Goal: Task Accomplishment & Management: Manage account settings

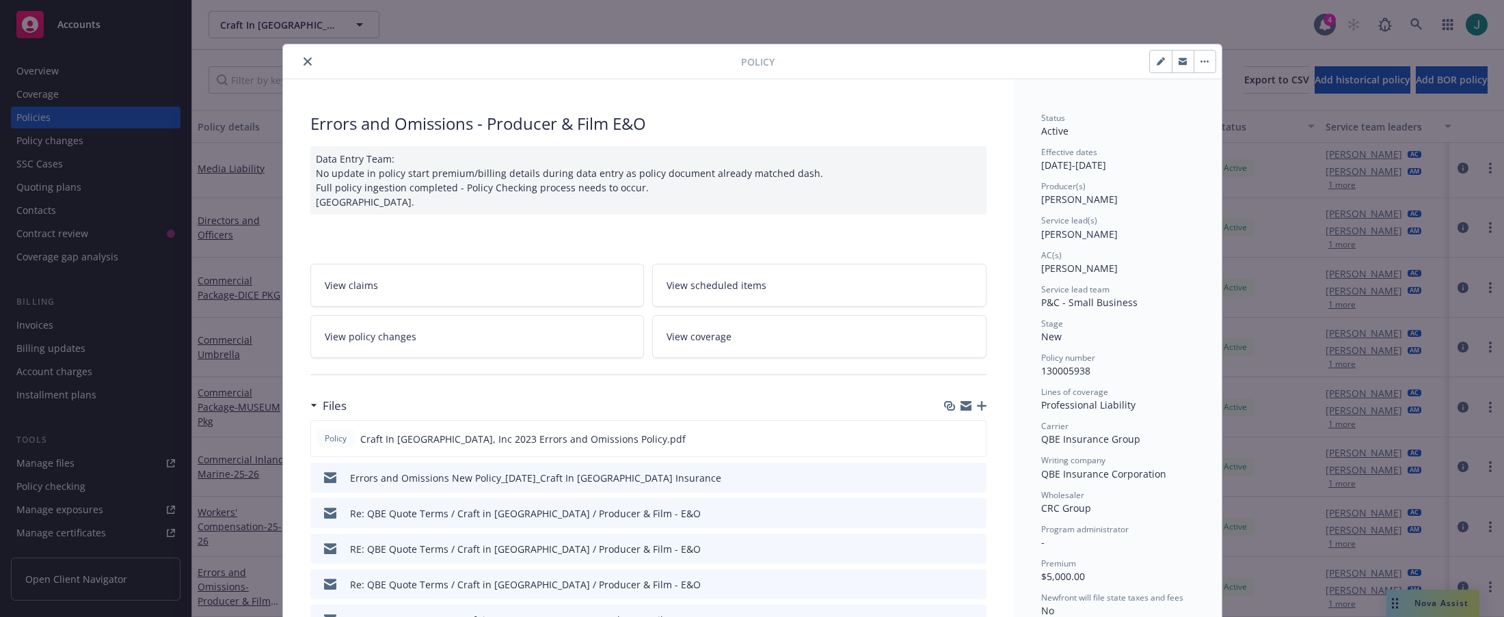
click at [304, 62] on icon "close" at bounding box center [308, 61] width 8 height 8
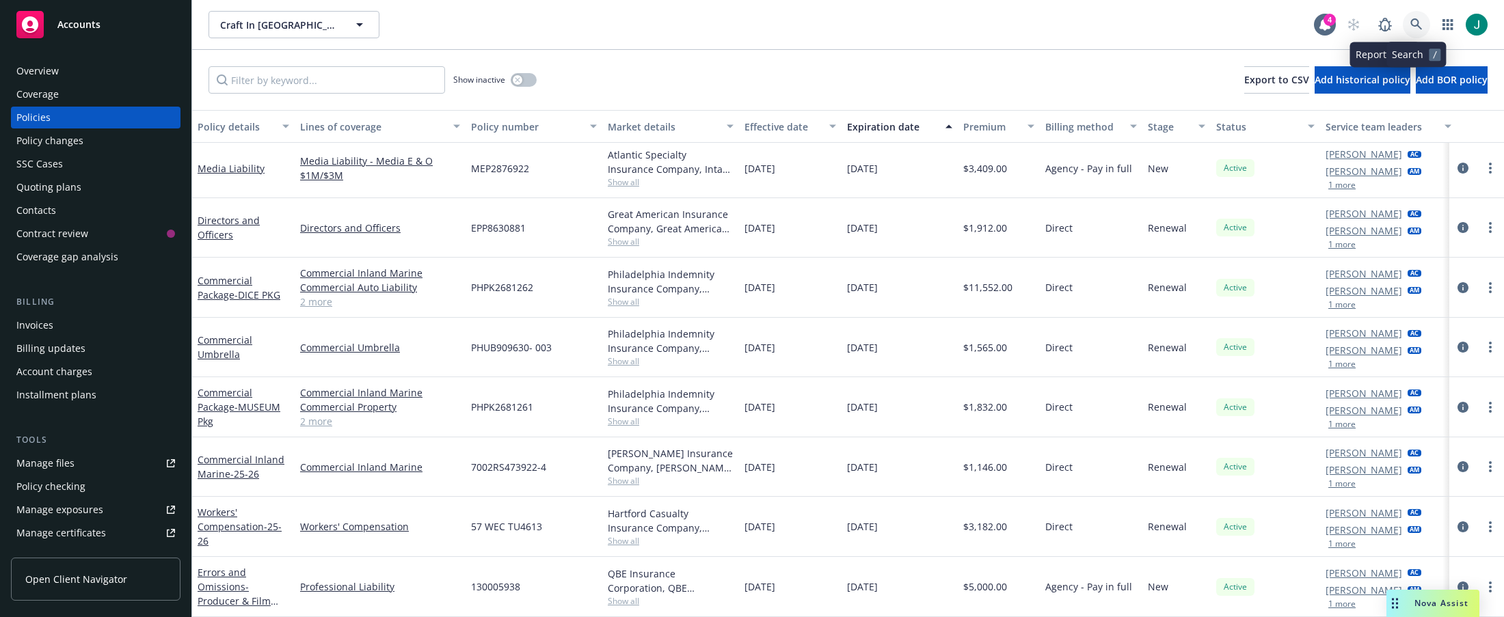
click at [1410, 24] on icon at bounding box center [1416, 24] width 12 height 12
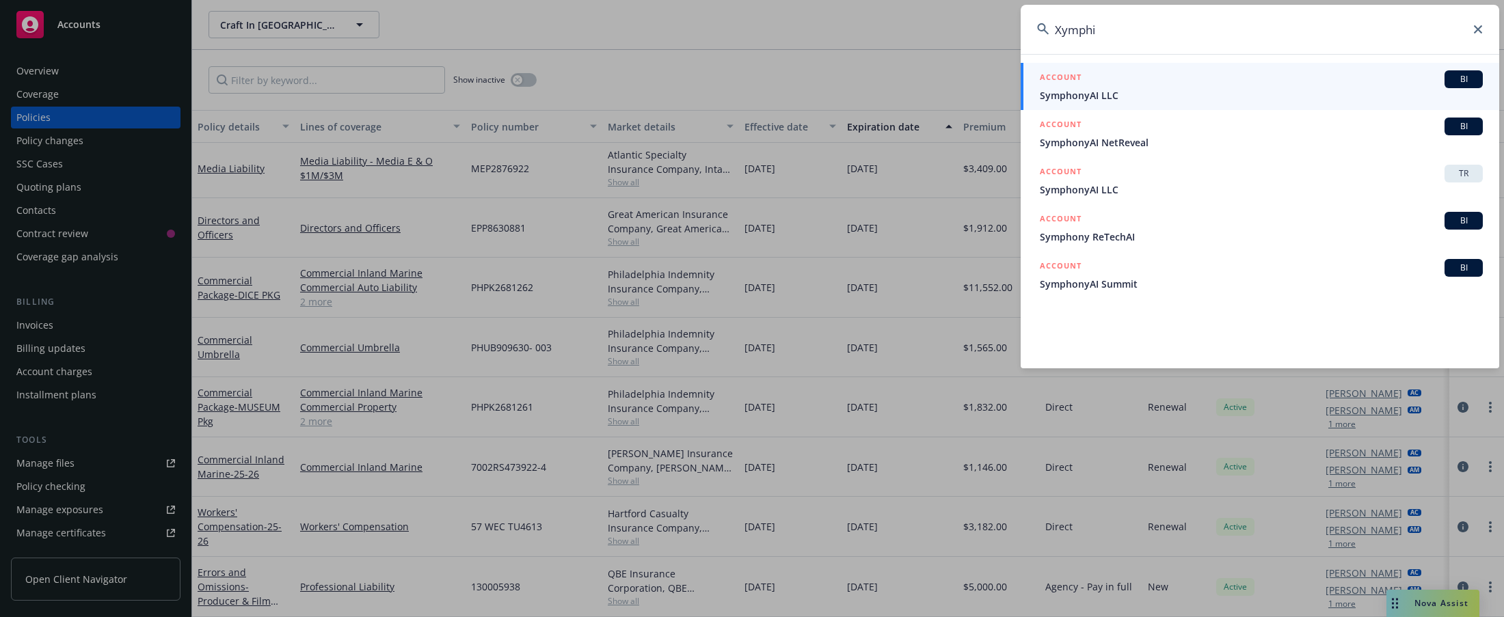
type input "Xymphi"
click at [1114, 98] on span "SymphonyAI LLC" at bounding box center [1261, 95] width 443 height 14
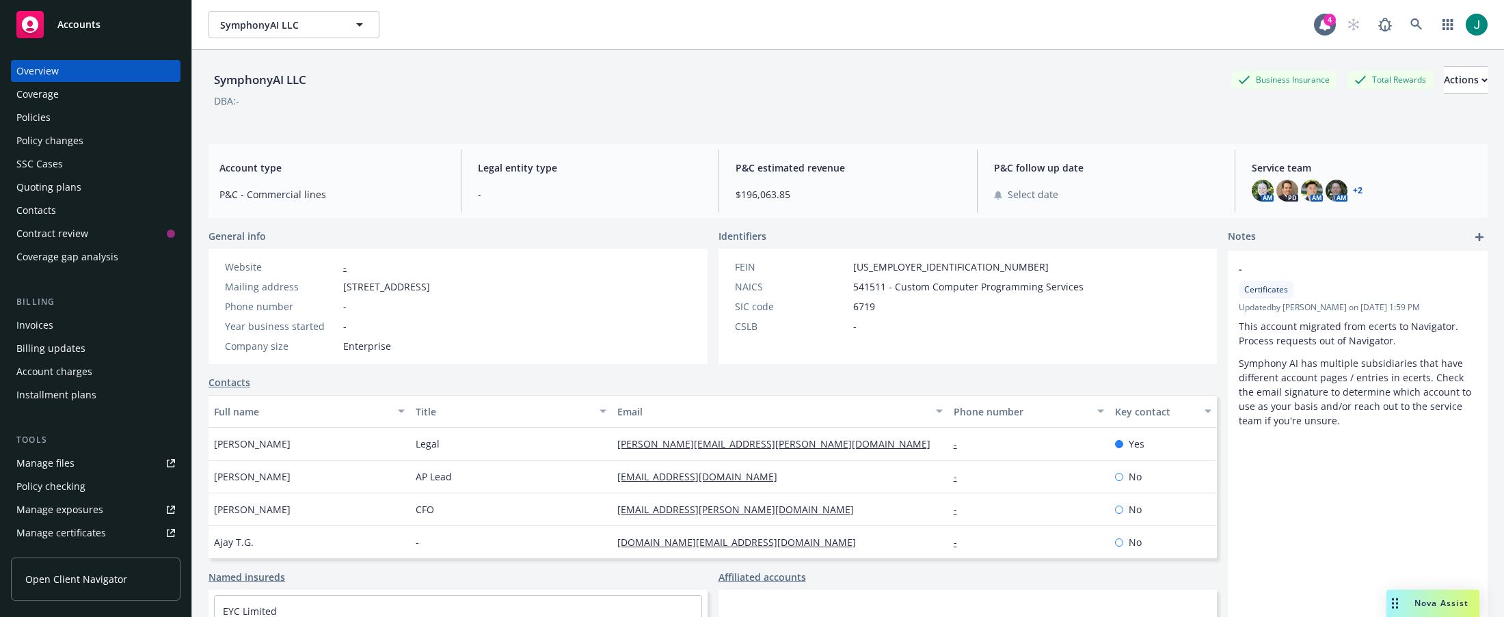
click at [60, 119] on div "Policies" at bounding box center [95, 118] width 159 height 22
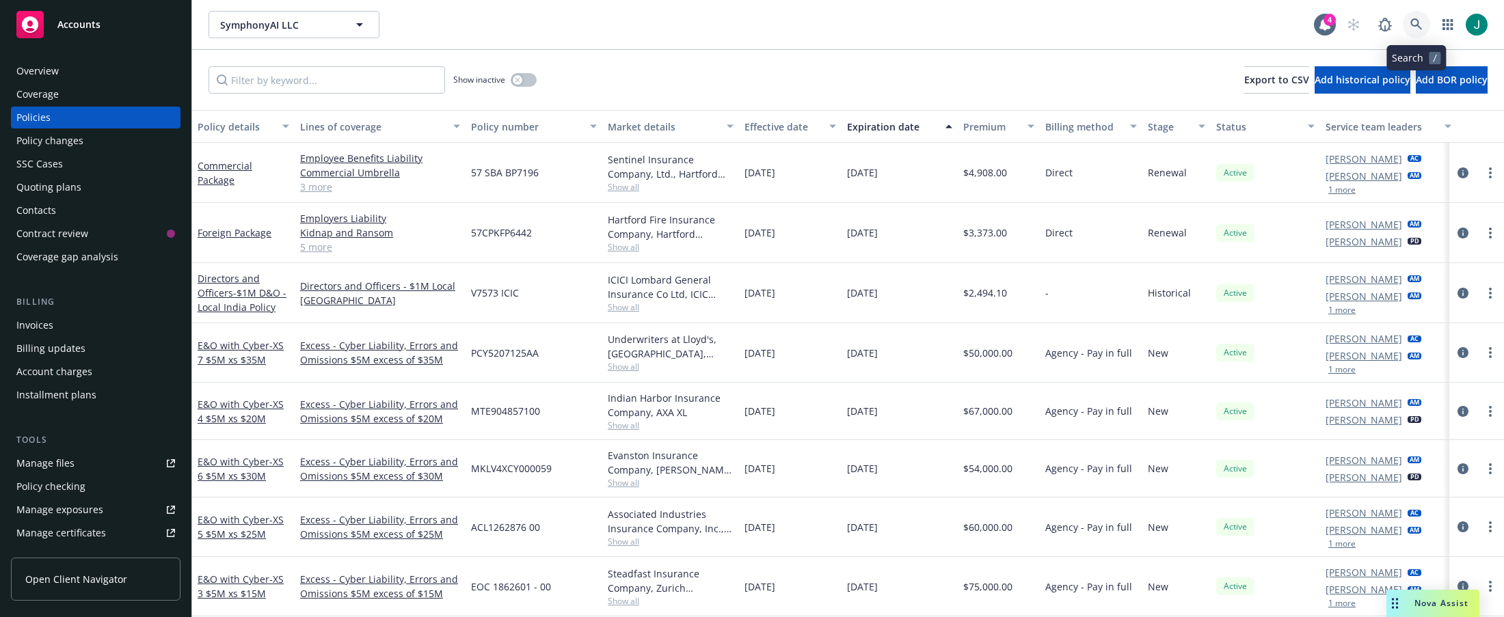
click at [1417, 24] on icon at bounding box center [1416, 24] width 12 height 12
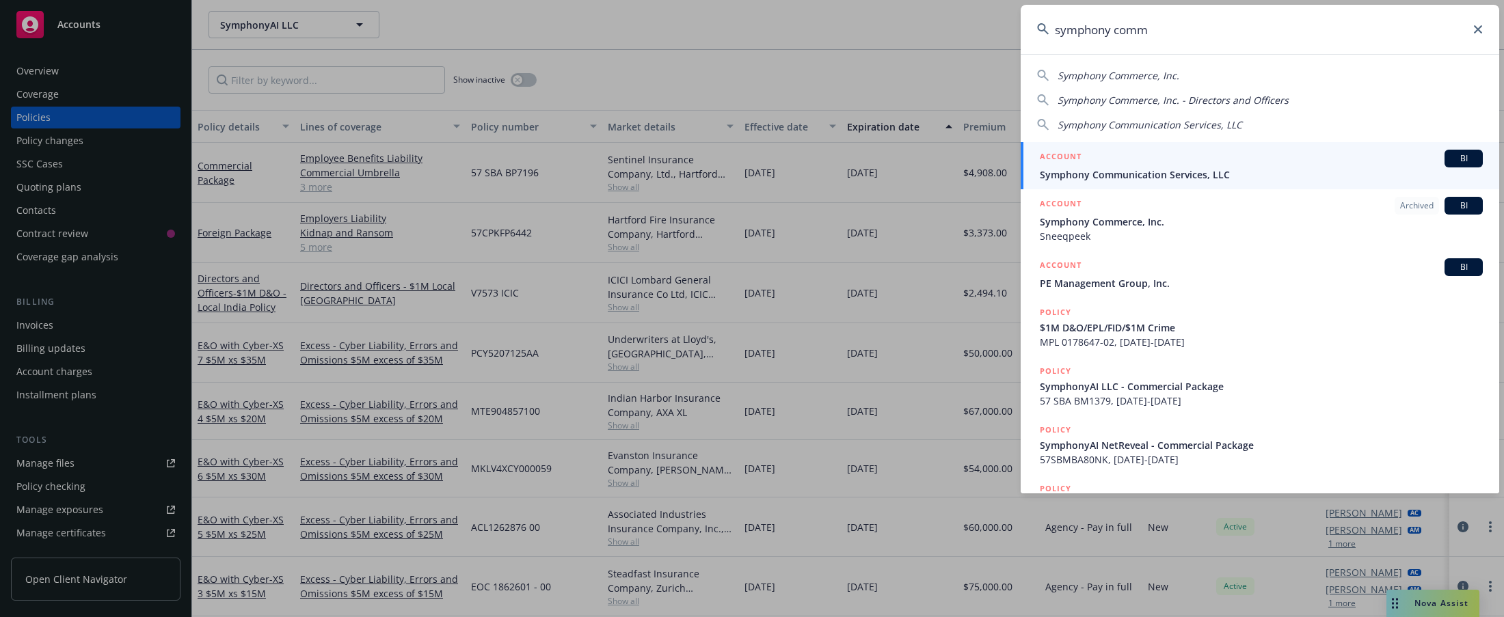
type input "symphony comm"
click at [1178, 177] on span "Symphony Communication Services, LLC" at bounding box center [1261, 174] width 443 height 14
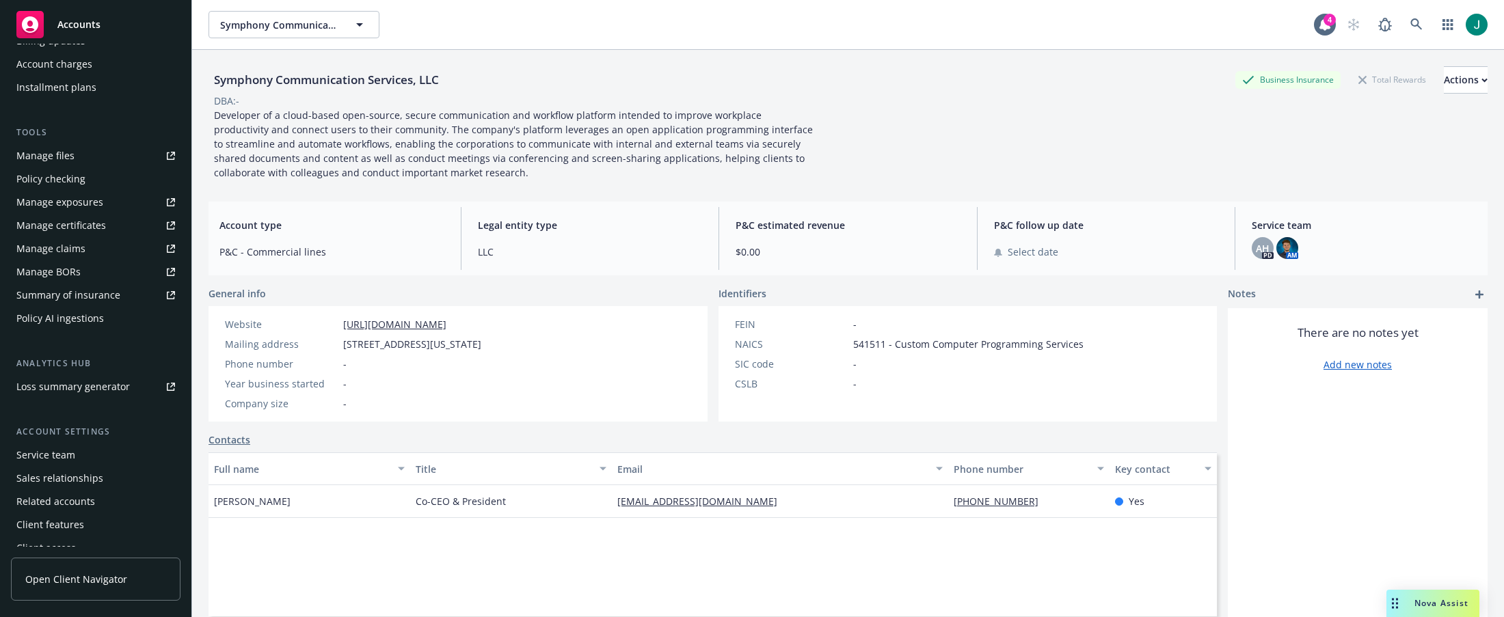
scroll to position [320, 0]
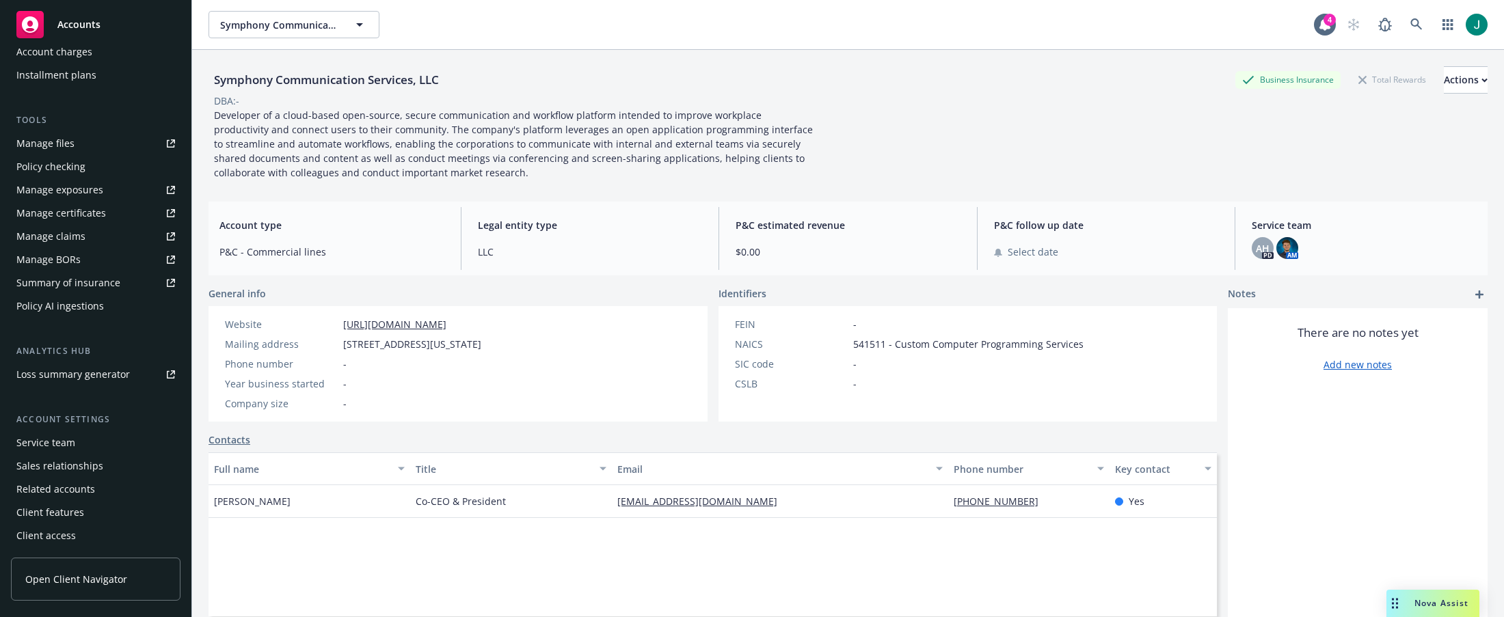
click at [59, 446] on div "Service team" at bounding box center [45, 443] width 59 height 22
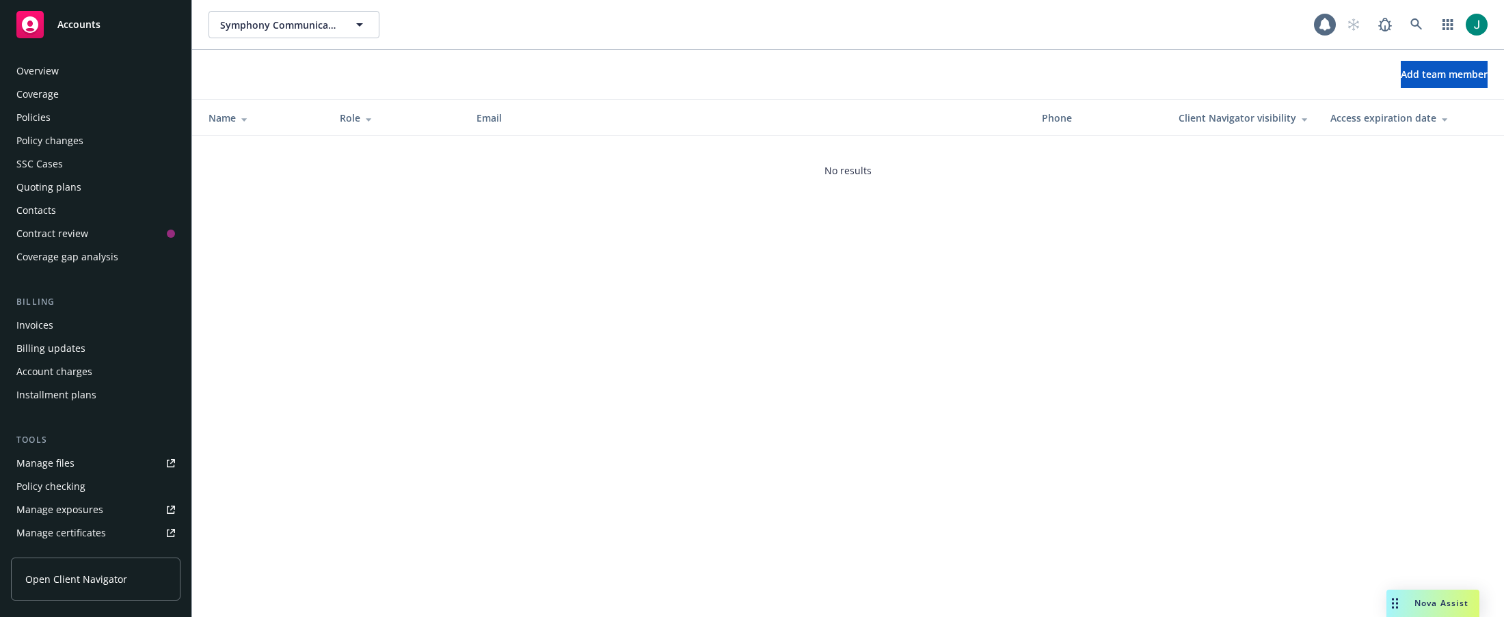
scroll to position [320, 0]
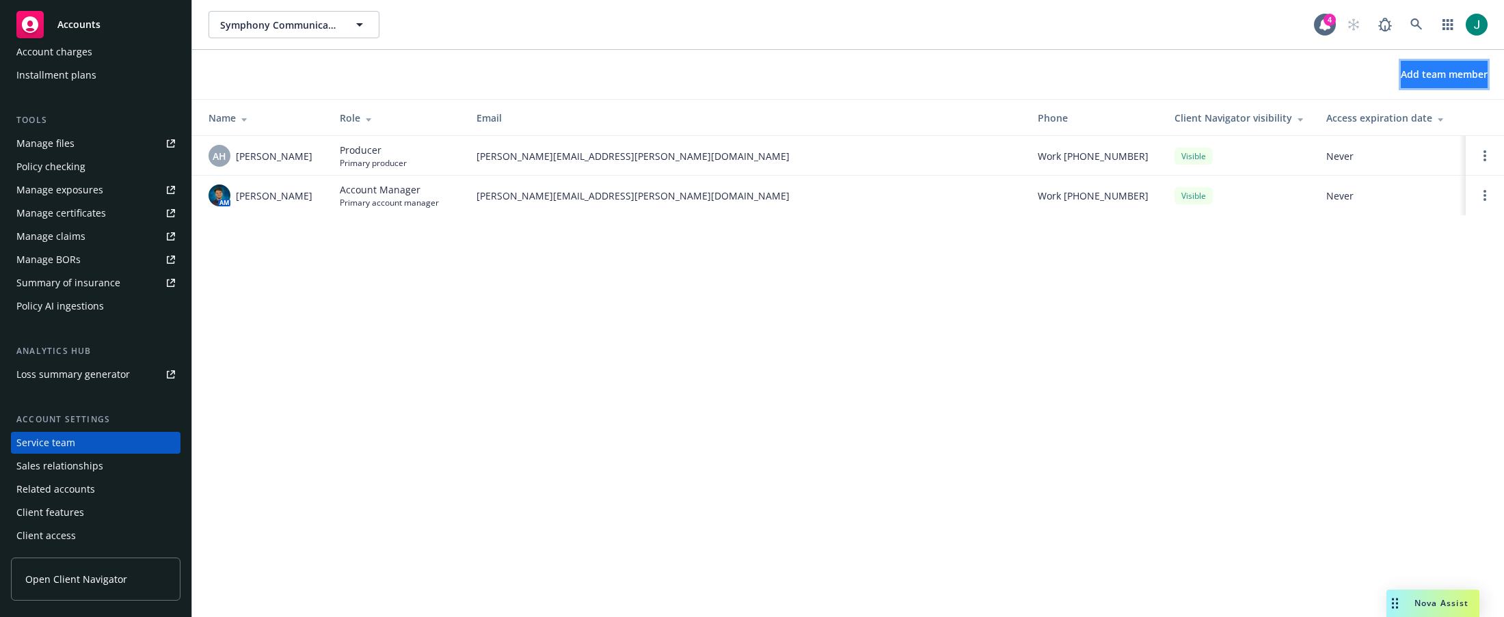
click at [1407, 79] on span "Add team member" at bounding box center [1444, 74] width 87 height 13
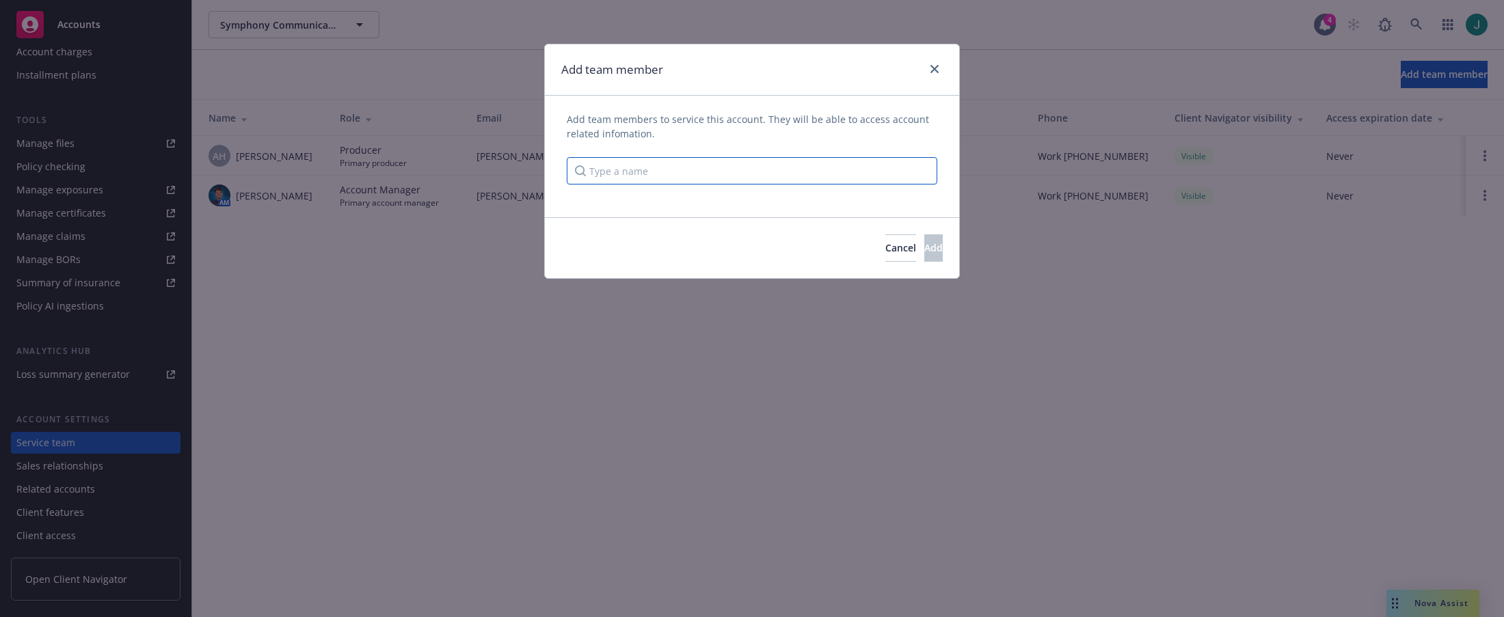
click at [619, 176] on input "Type a name" at bounding box center [752, 170] width 371 height 27
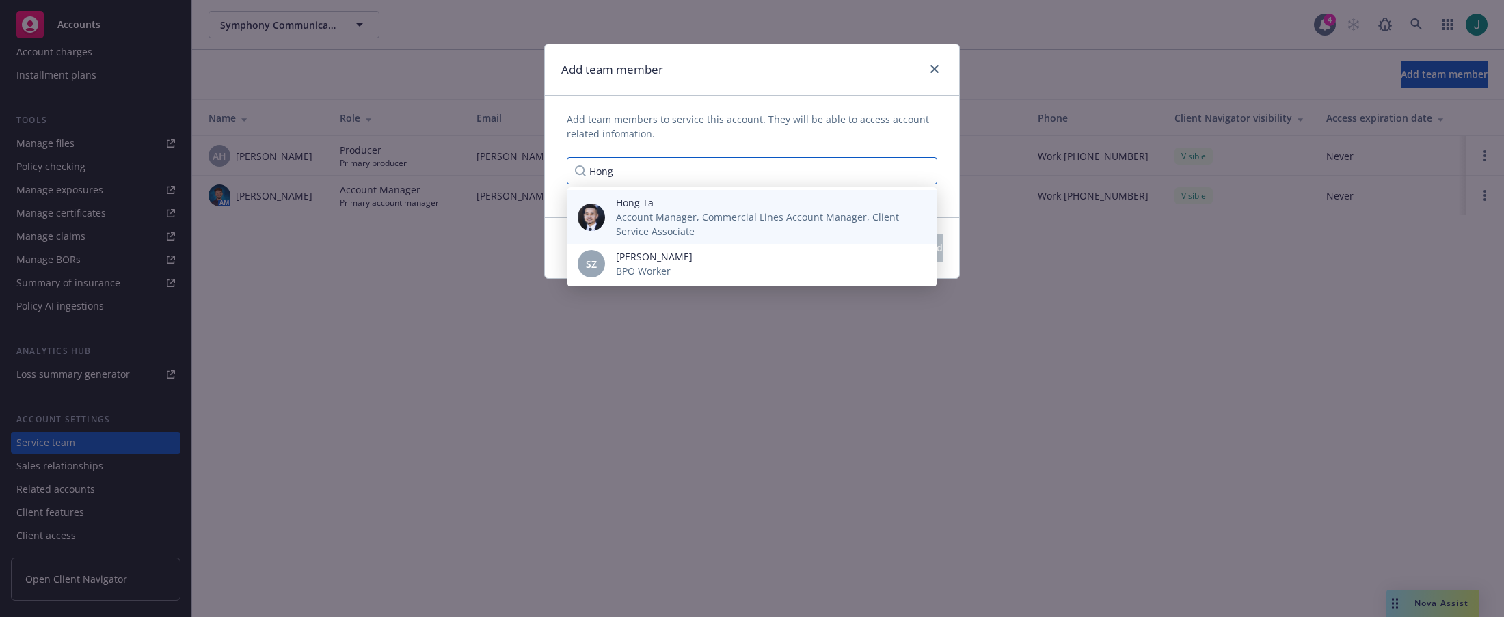
type input "Hong"
click at [640, 217] on span "Account Manager, Commercial Lines Account Manager, Client Service Associate" at bounding box center [765, 224] width 299 height 29
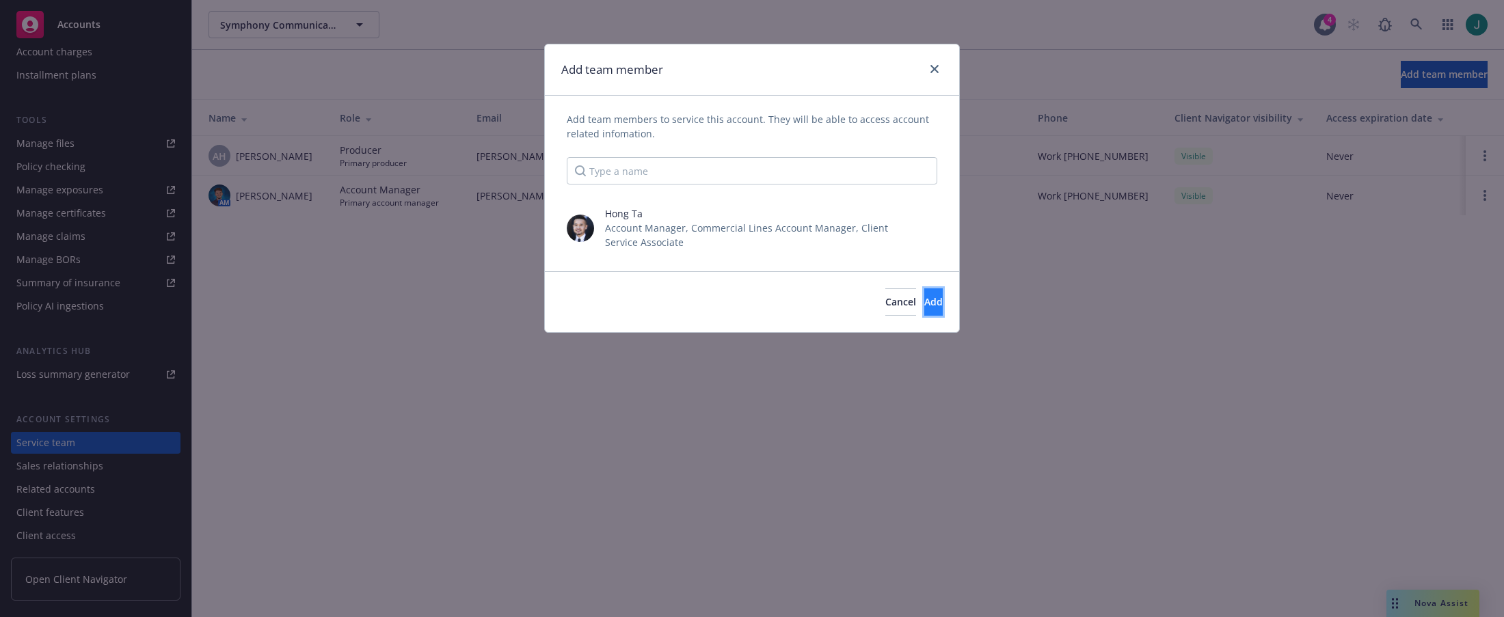
click at [924, 304] on button "Add" at bounding box center [933, 301] width 18 height 27
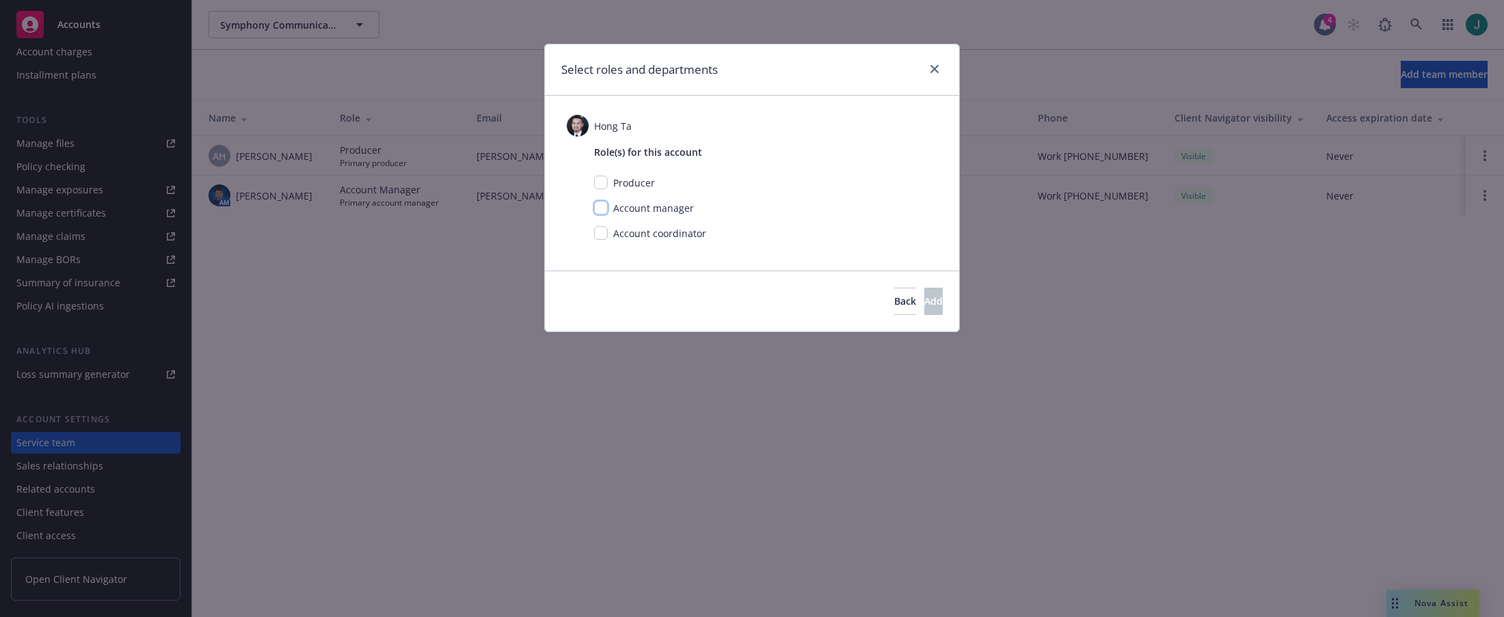
click at [605, 207] on input "checkbox" at bounding box center [601, 208] width 14 height 14
checkbox input "true"
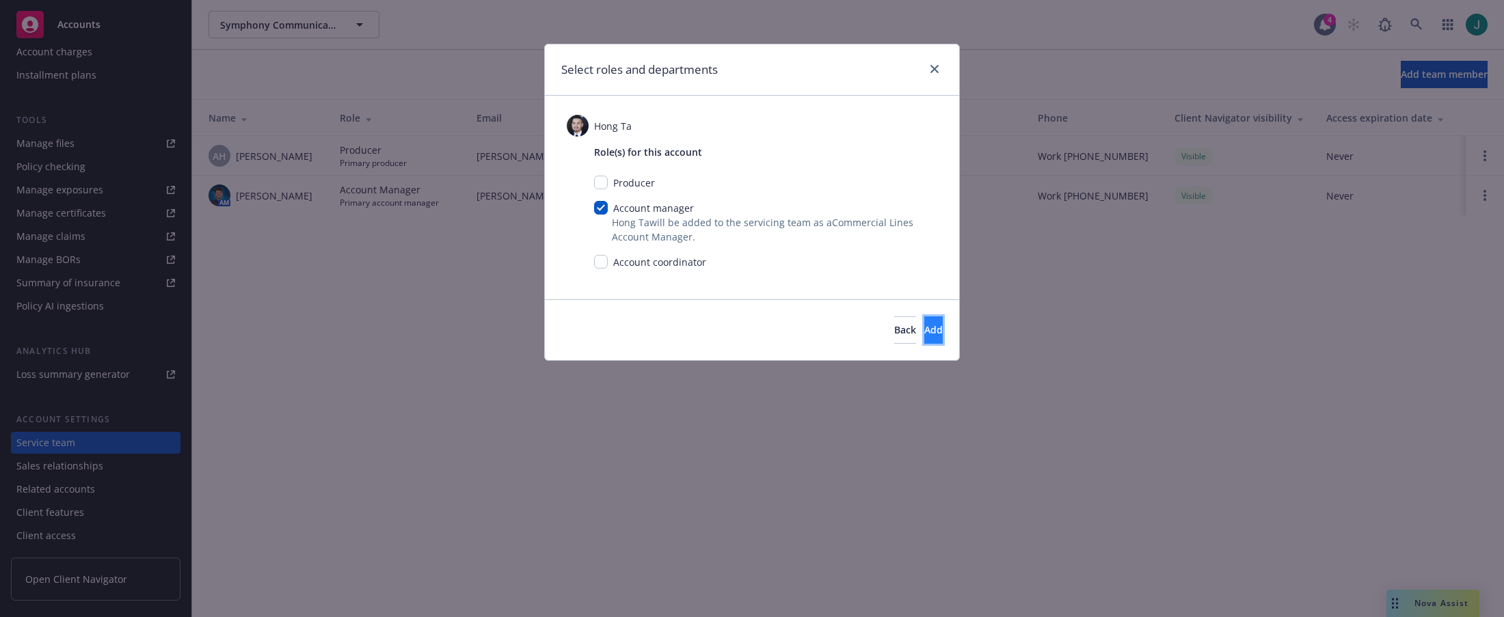
click at [924, 332] on span "Add" at bounding box center [933, 329] width 18 height 13
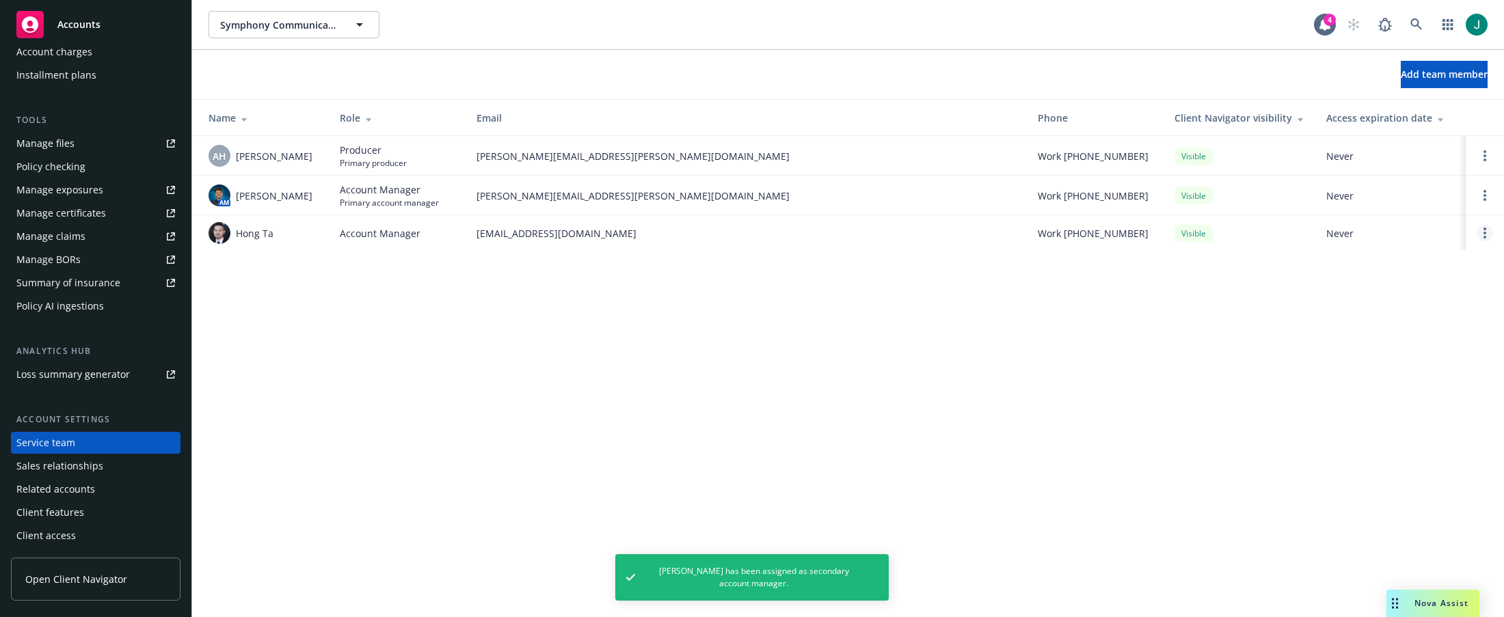
click at [1483, 235] on link "Open options" at bounding box center [1485, 233] width 16 height 16
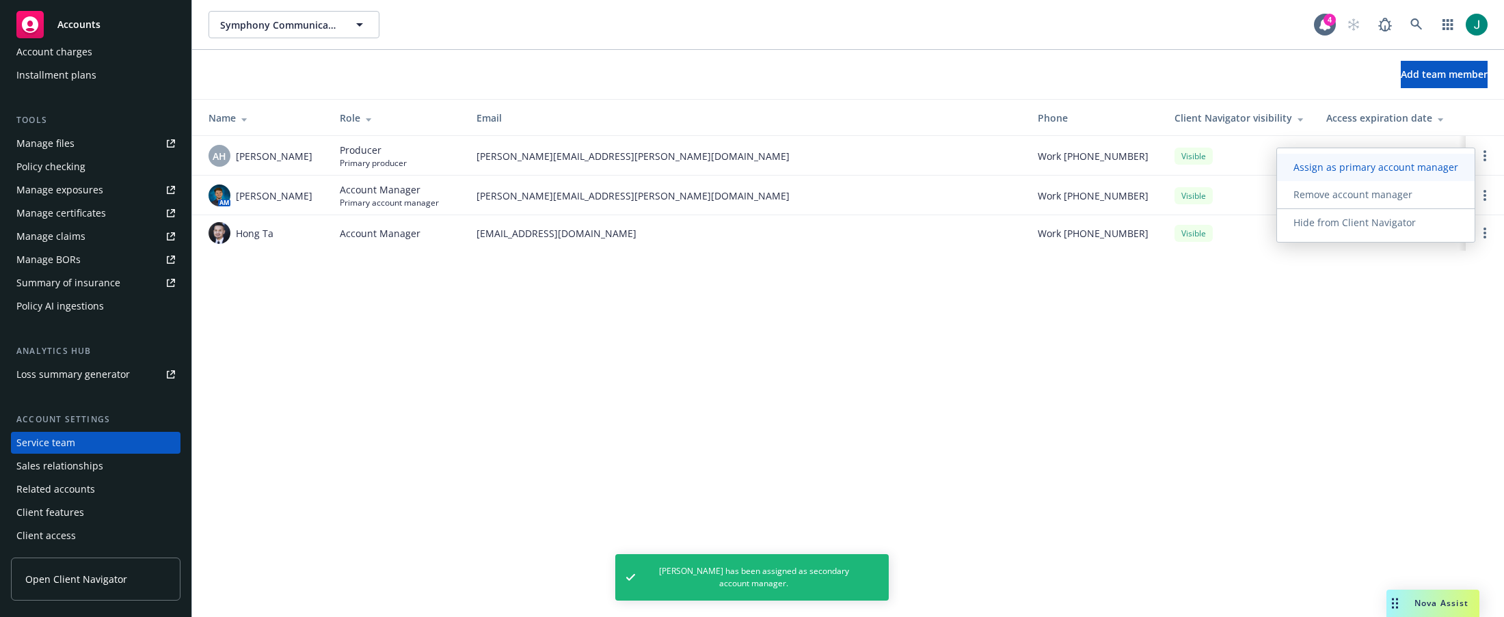
click at [1415, 170] on span "Assign as primary account manager" at bounding box center [1376, 167] width 198 height 13
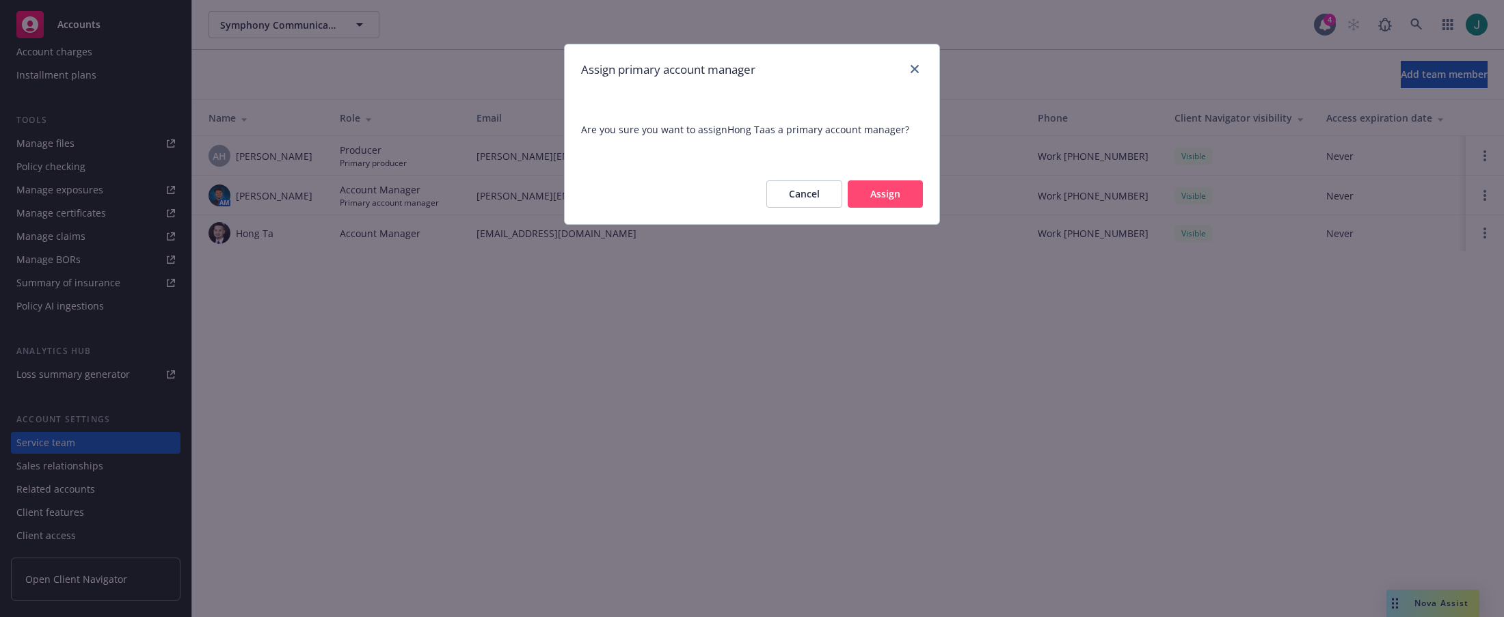
click at [889, 198] on button "Assign" at bounding box center [885, 193] width 75 height 27
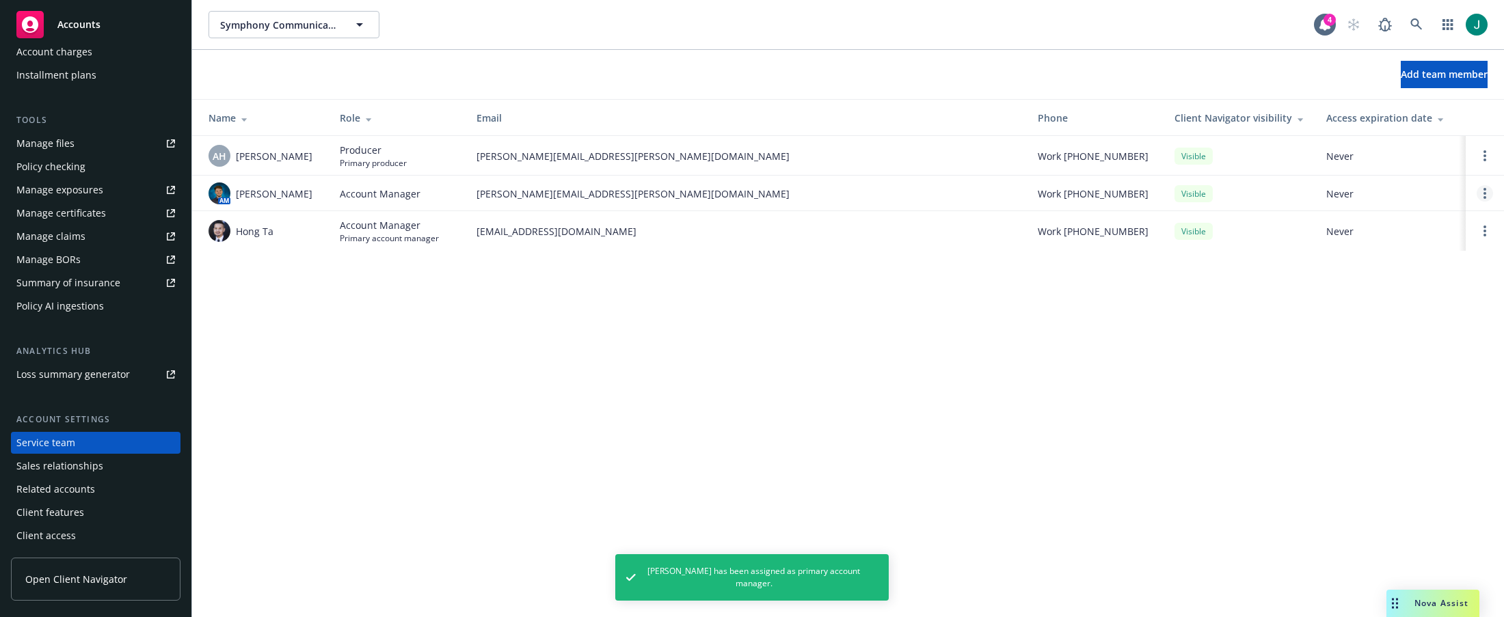
click at [1484, 192] on icon "Open options" at bounding box center [1484, 193] width 3 height 11
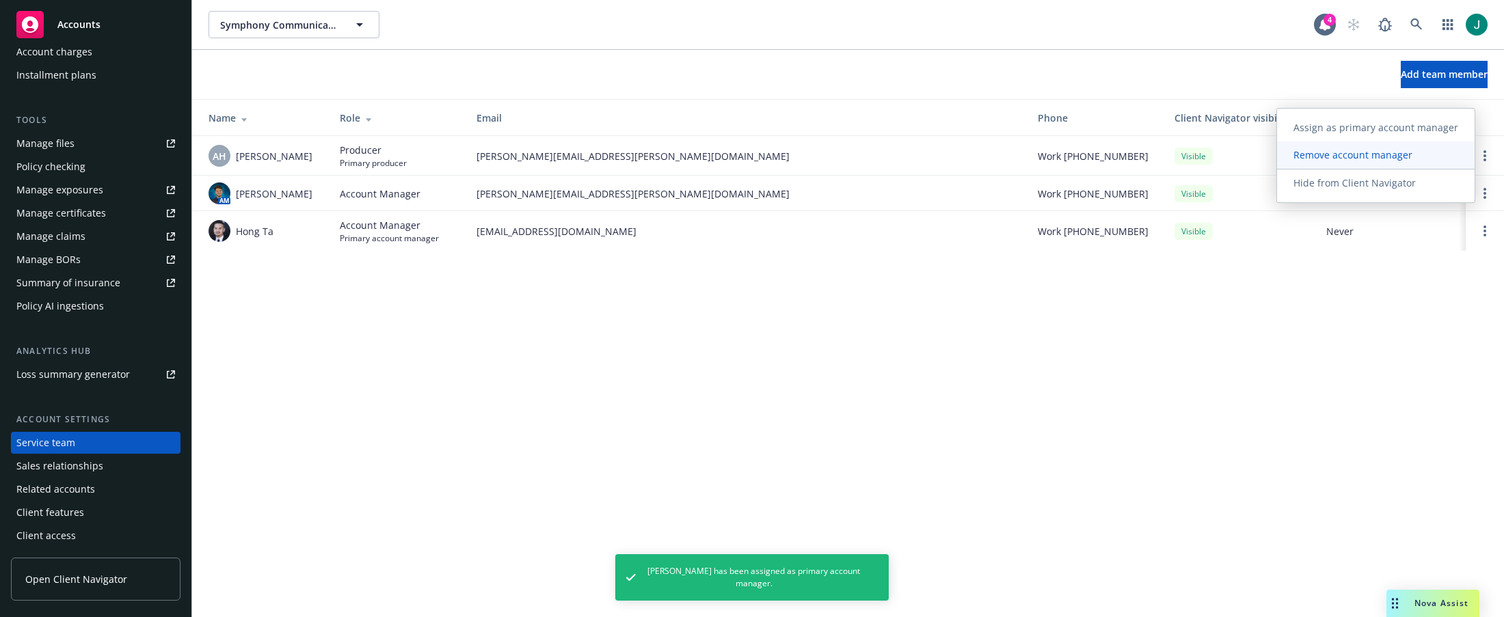
click at [1374, 157] on span "Remove account manager" at bounding box center [1353, 154] width 152 height 13
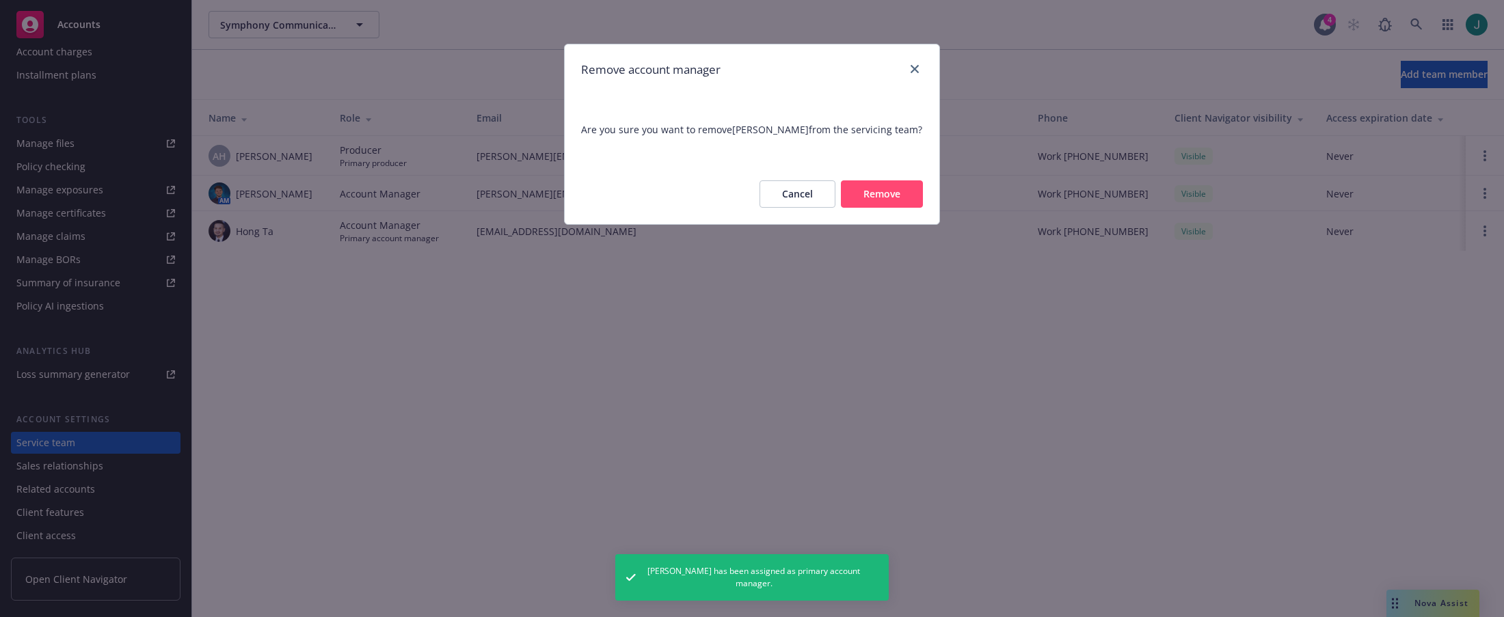
click at [892, 195] on button "Remove" at bounding box center [882, 193] width 82 height 27
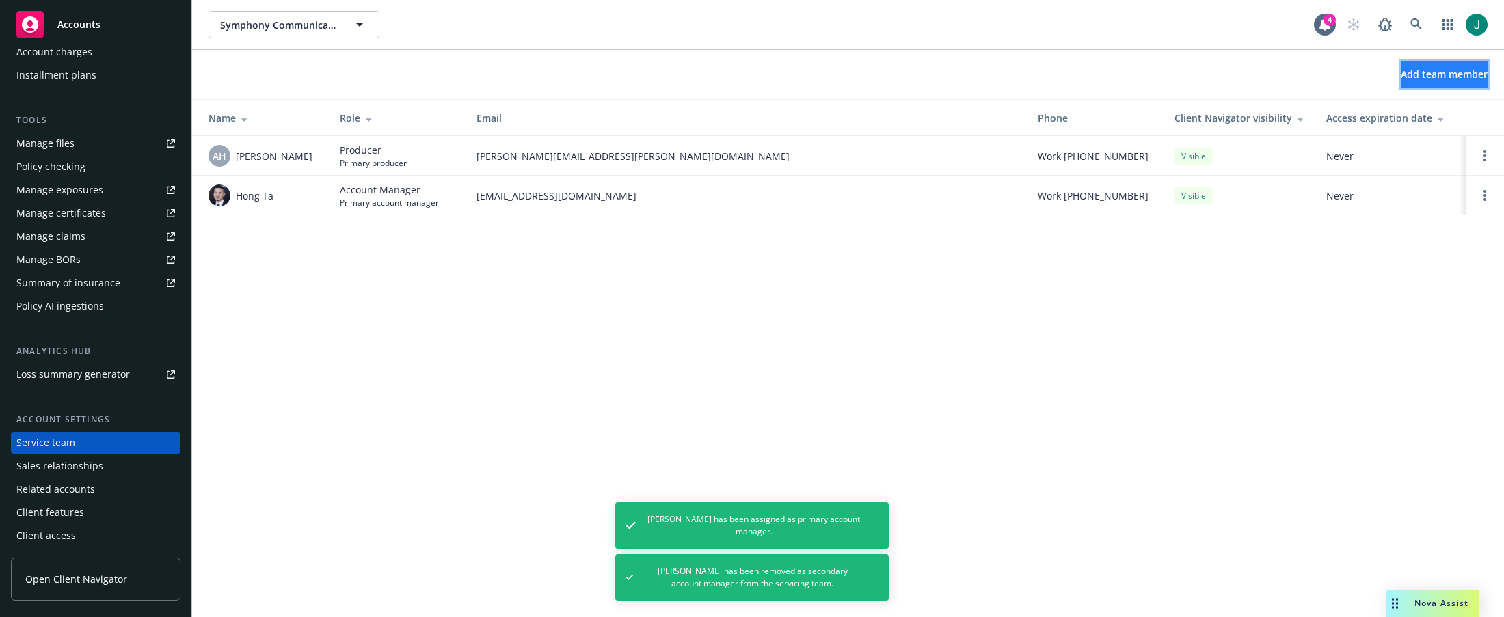
click at [1419, 73] on span "Add team member" at bounding box center [1444, 74] width 87 height 13
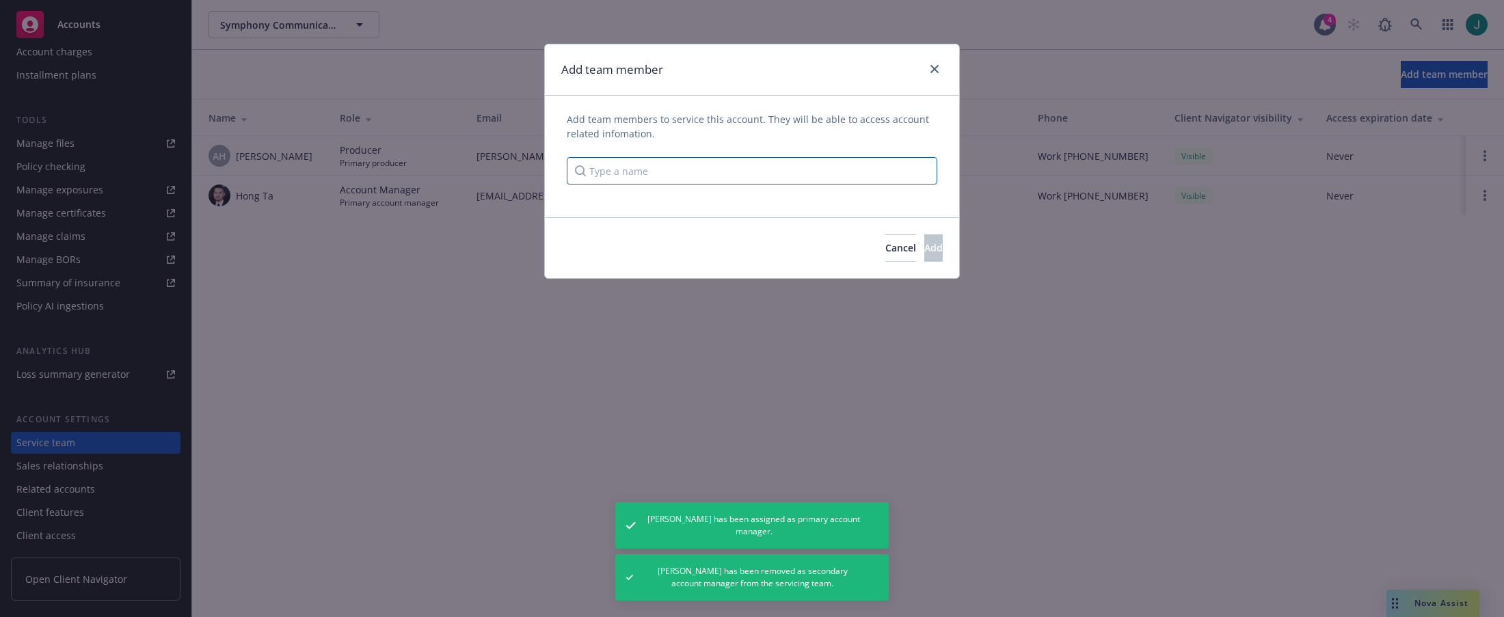
click at [696, 166] on input "Type a name" at bounding box center [752, 170] width 371 height 27
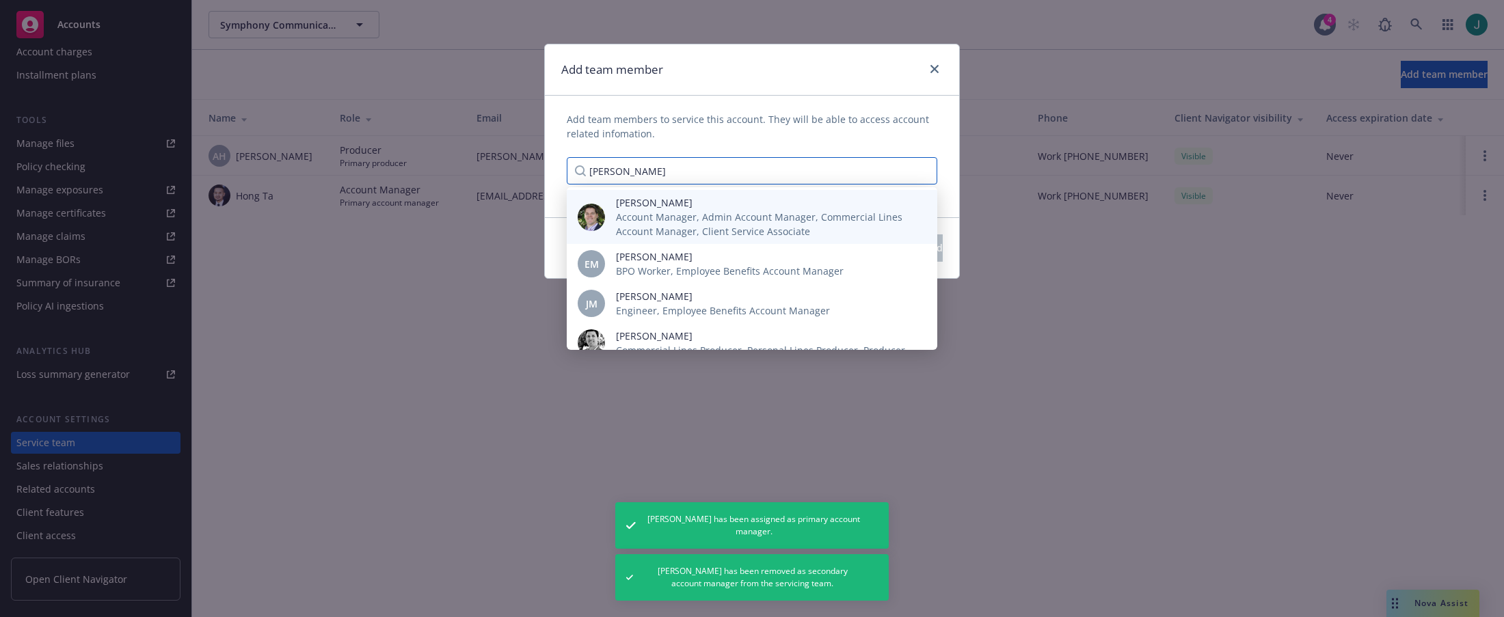
type input "[PERSON_NAME]"
click at [670, 210] on span "Account Manager, Admin Account Manager, Commercial Lines Account Manager, Clien…" at bounding box center [765, 224] width 299 height 29
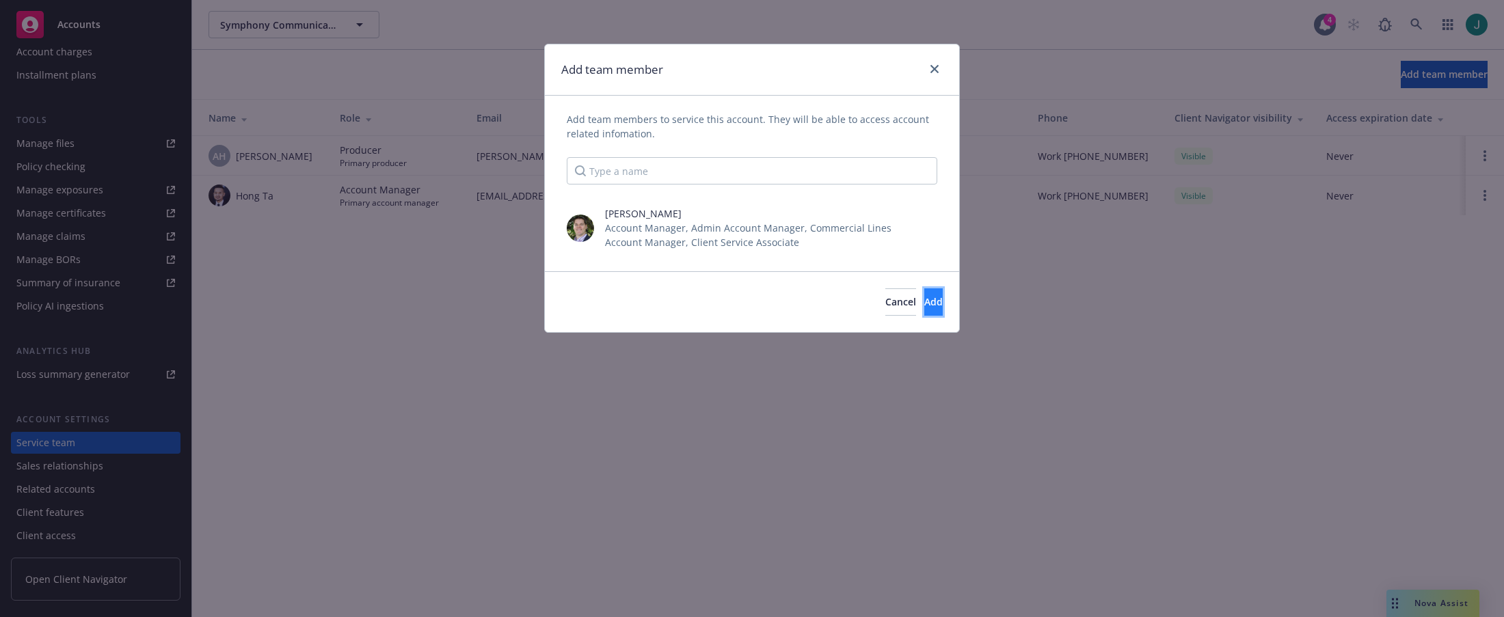
click at [924, 309] on button "Add" at bounding box center [933, 301] width 18 height 27
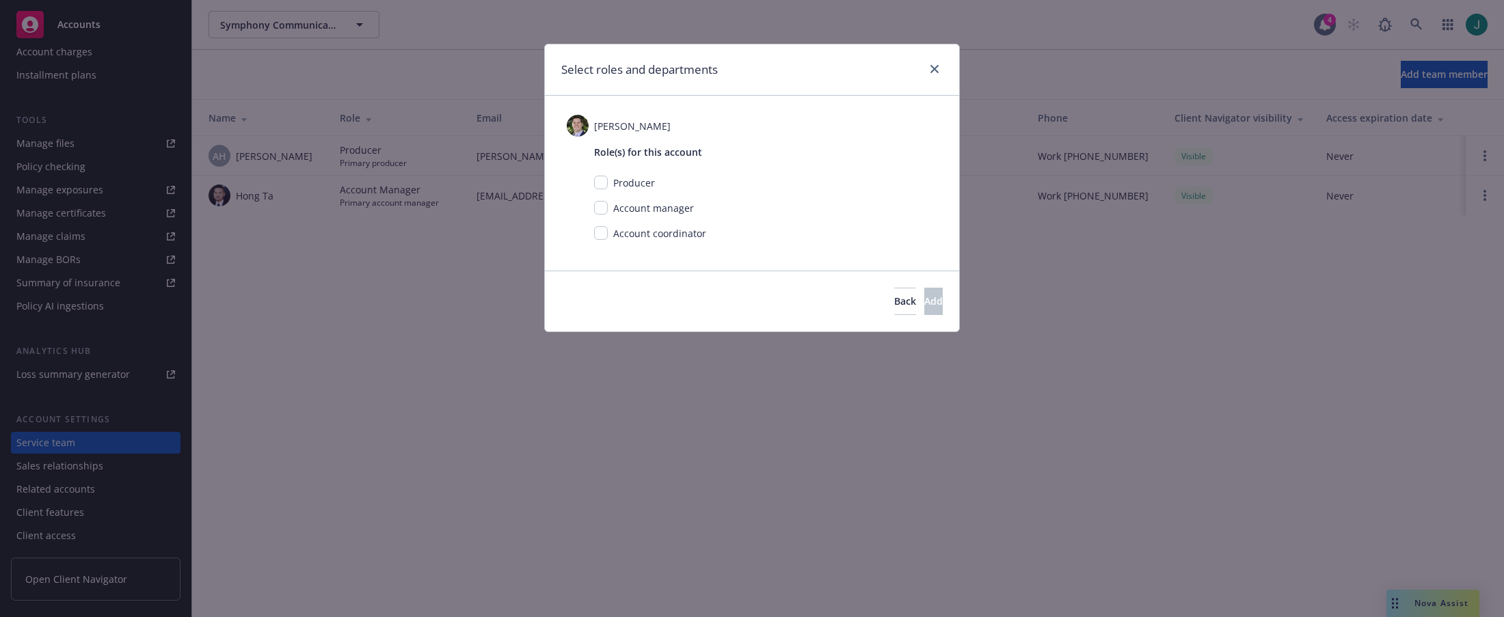
click at [644, 208] on span "Account manager" at bounding box center [653, 208] width 81 height 13
click at [601, 210] on input "checkbox" at bounding box center [601, 208] width 14 height 14
checkbox input "true"
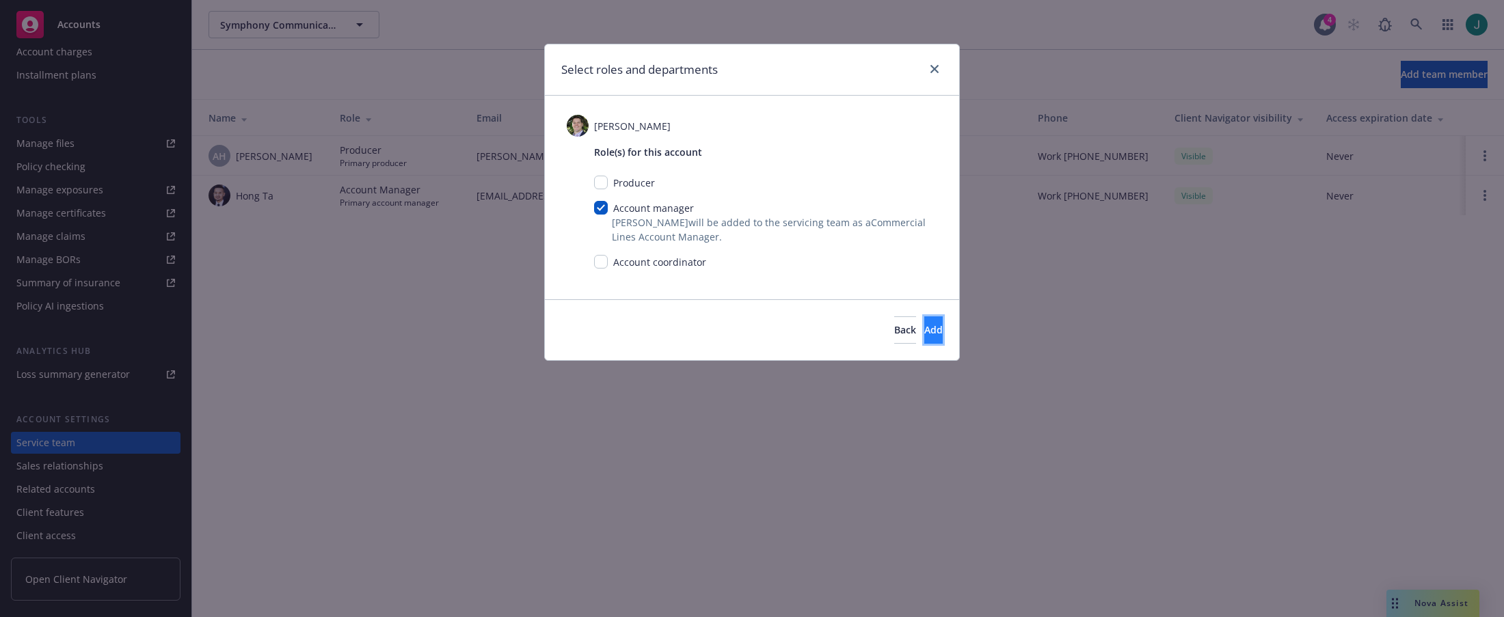
click at [924, 337] on button "Add" at bounding box center [933, 329] width 18 height 27
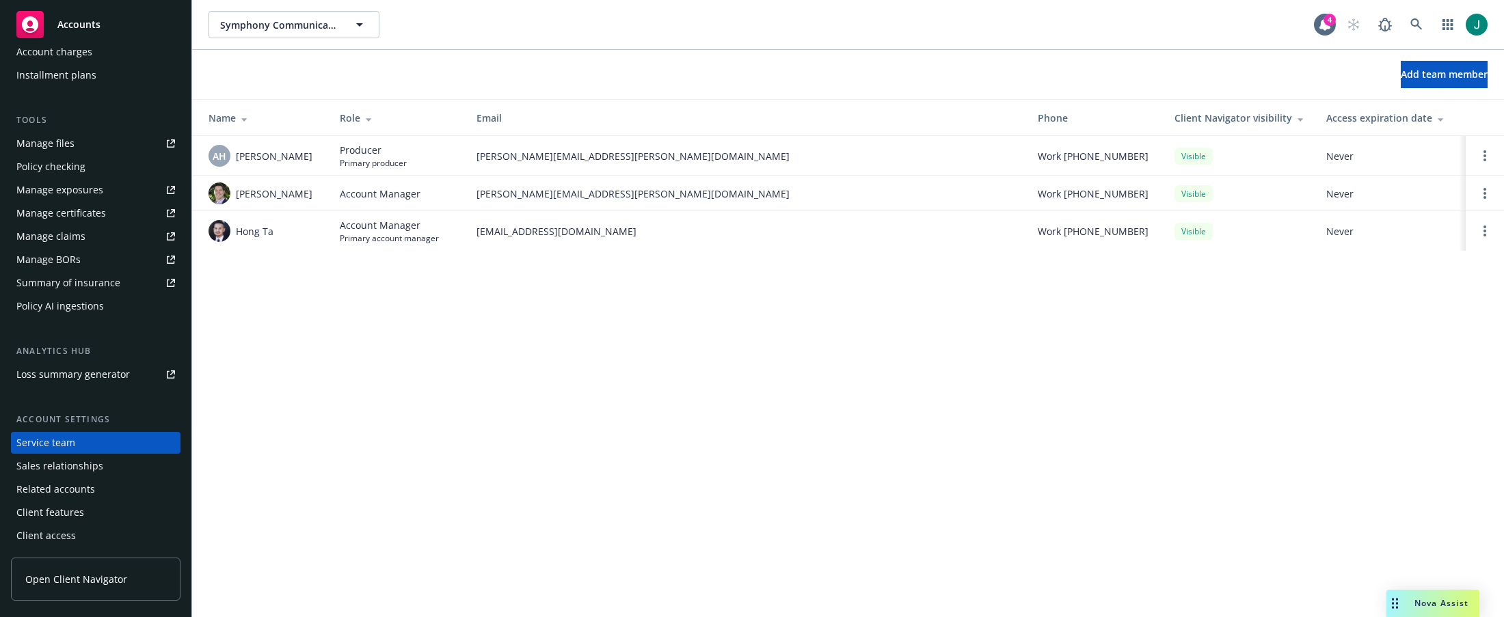
click at [379, 303] on div "Symphony Communication Services, LLC Symphony Communication Services, LLC 4 Add…" at bounding box center [848, 308] width 1312 height 617
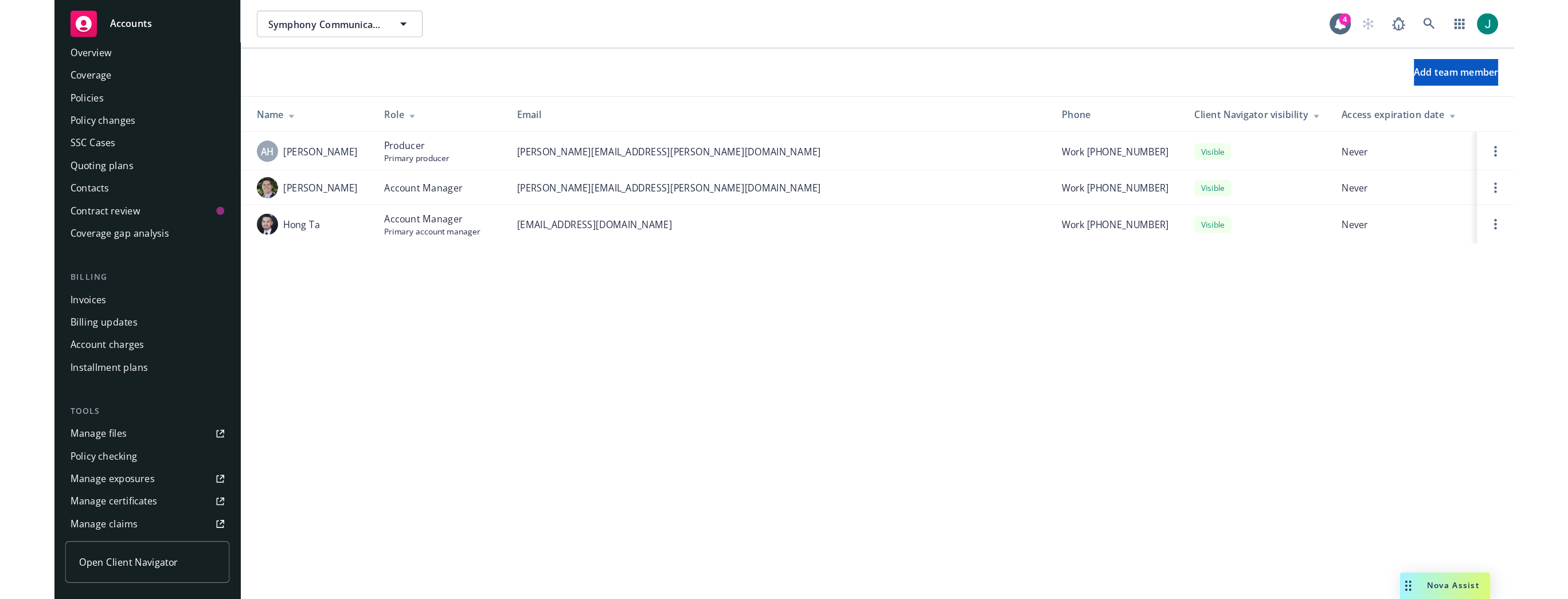
scroll to position [0, 0]
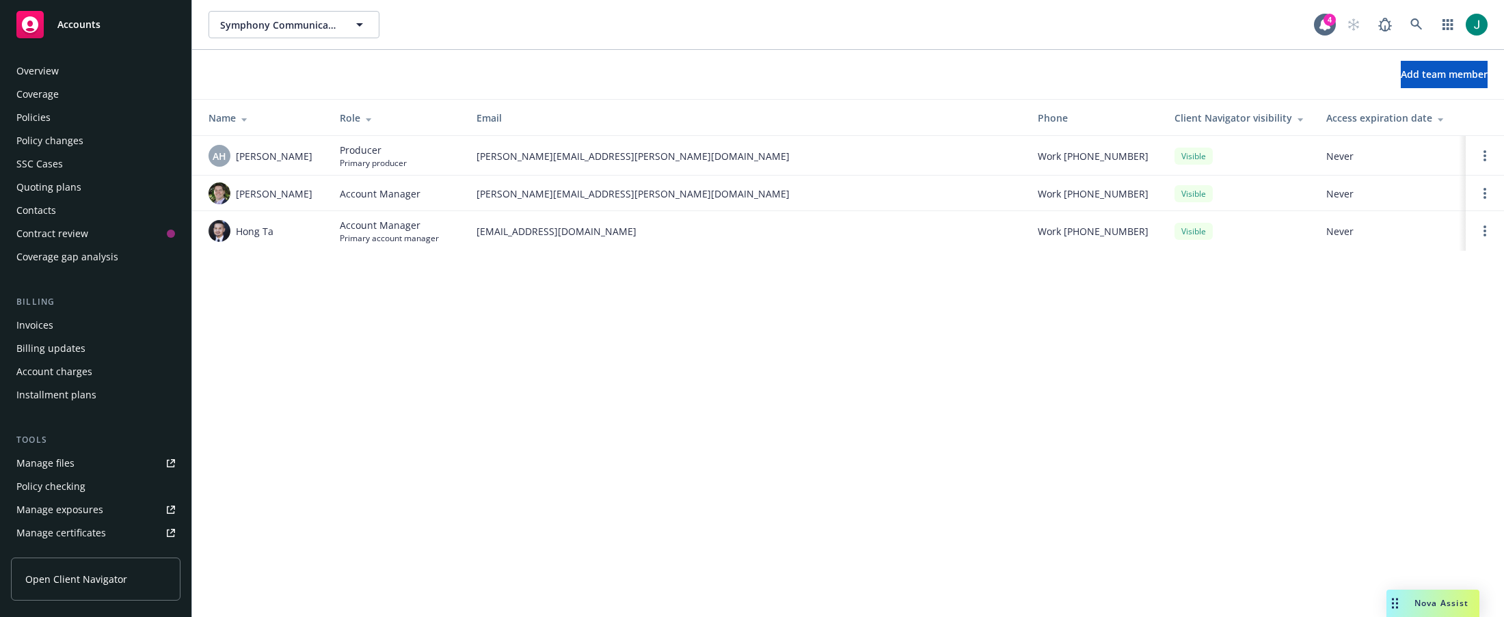
drag, startPoint x: 72, startPoint y: 188, endPoint x: 82, endPoint y: 187, distance: 10.3
click at [72, 188] on div "Quoting plans" at bounding box center [48, 187] width 65 height 22
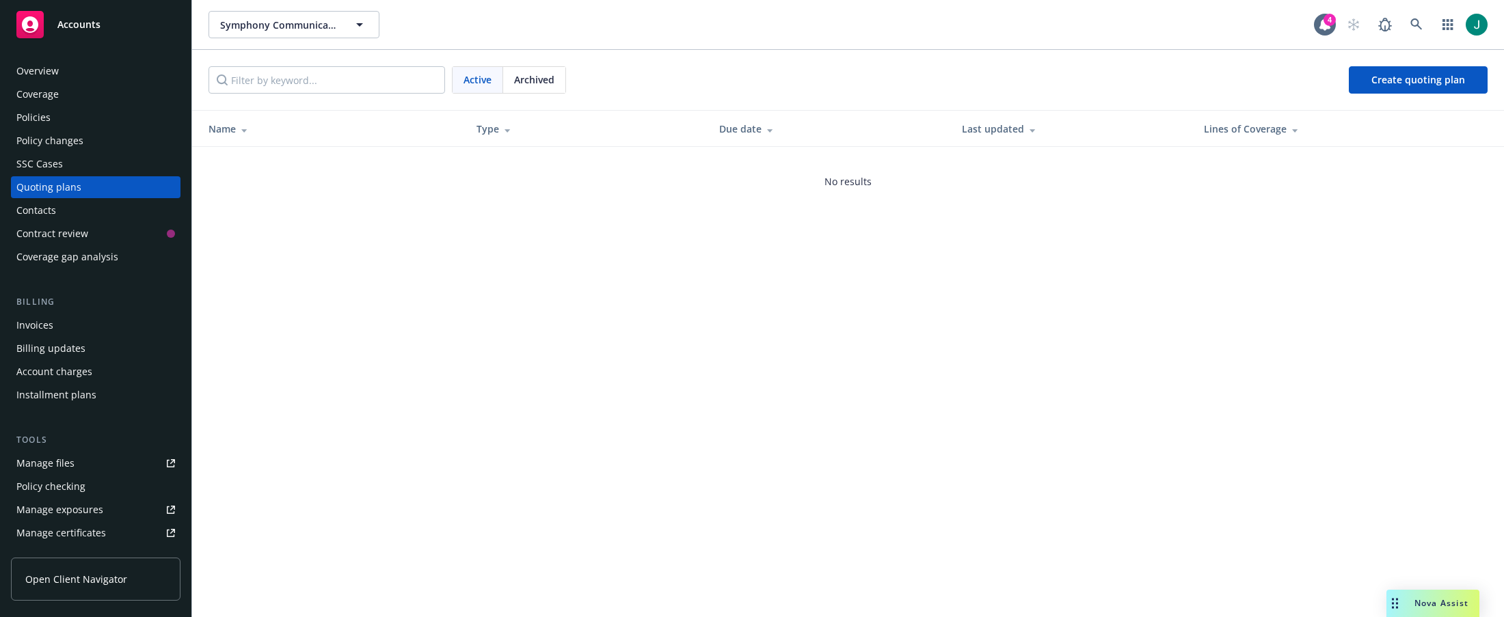
click at [46, 74] on div "Overview" at bounding box center [37, 71] width 42 height 22
